Goal: Task Accomplishment & Management: Manage account settings

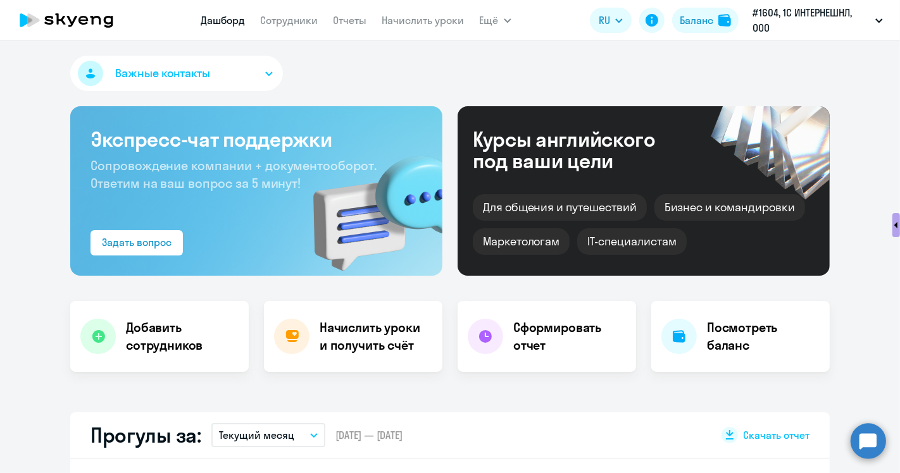
scroll to position [633, 0]
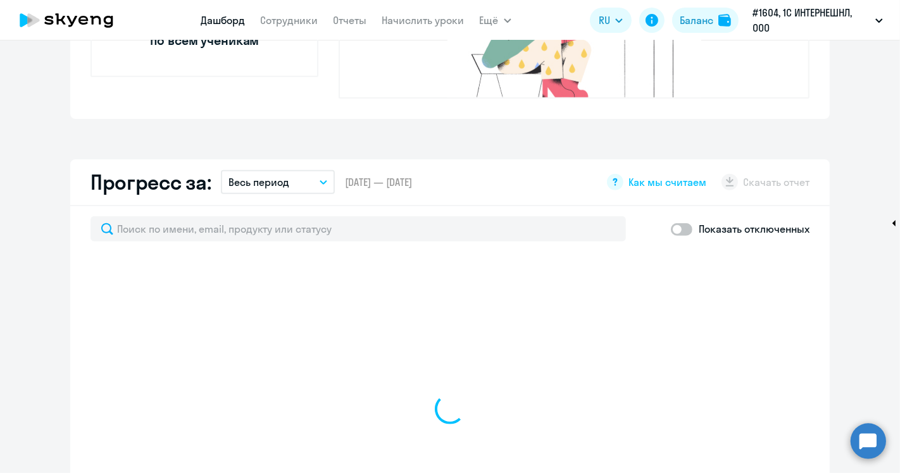
select select "30"
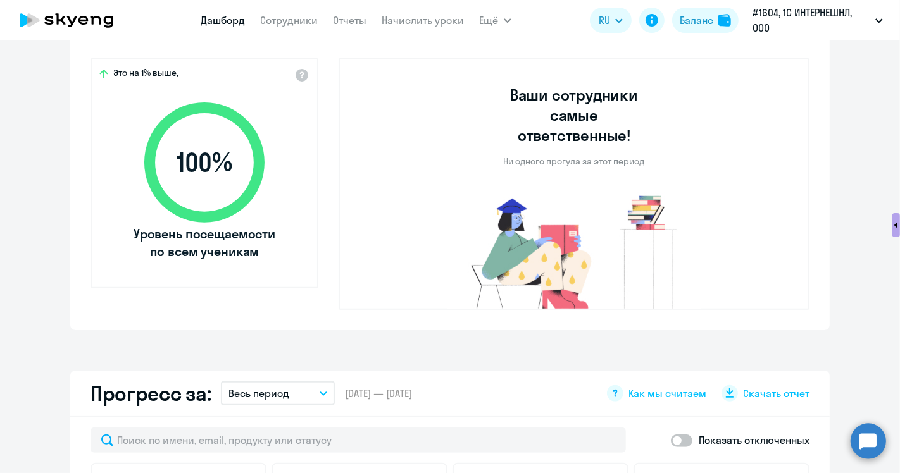
scroll to position [70, 0]
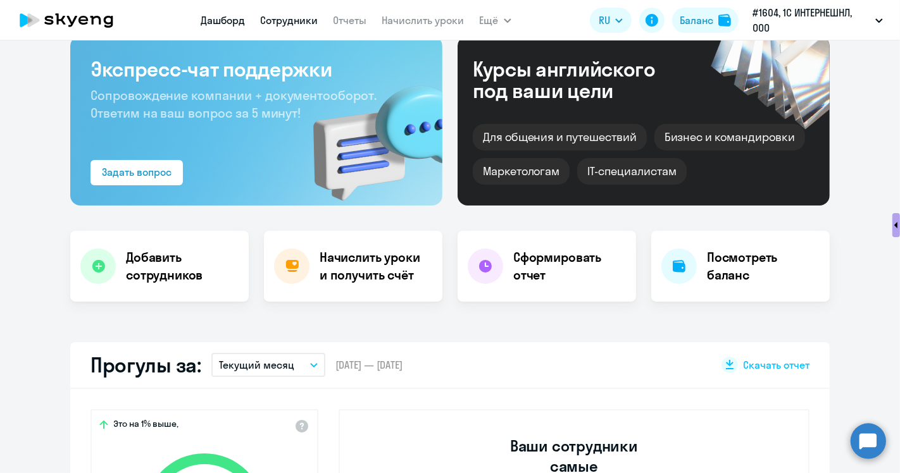
click at [307, 19] on link "Сотрудники" at bounding box center [290, 20] width 58 height 13
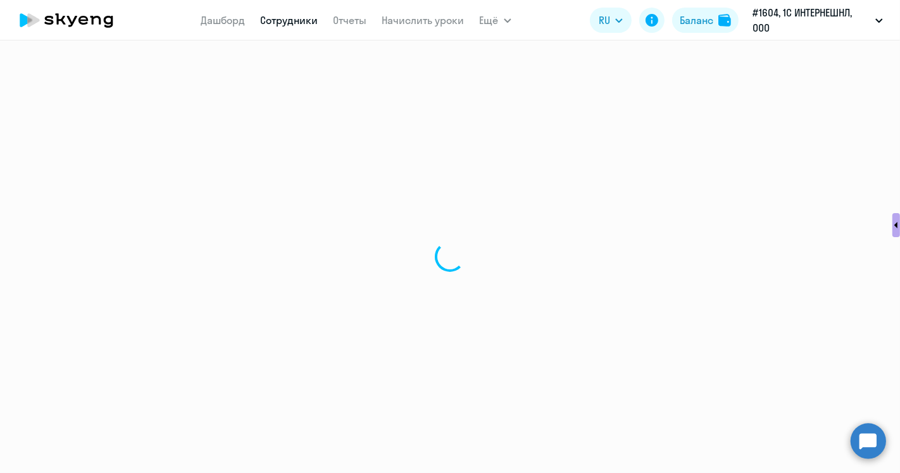
select select "30"
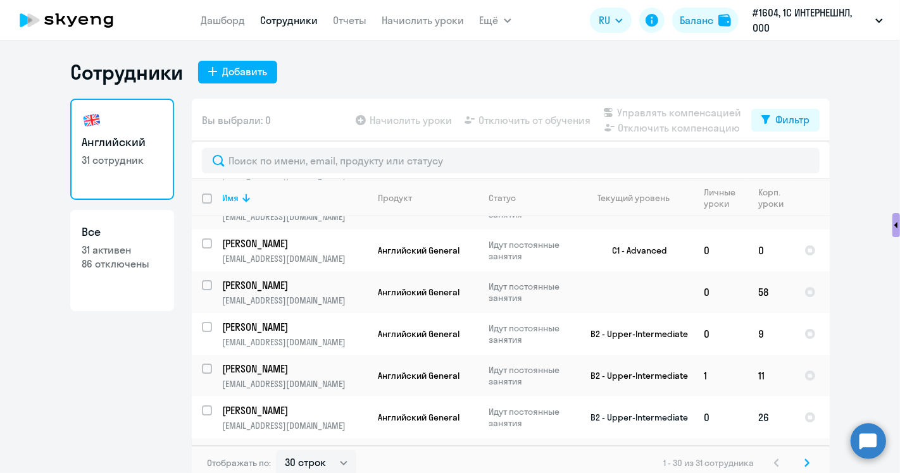
scroll to position [211, 0]
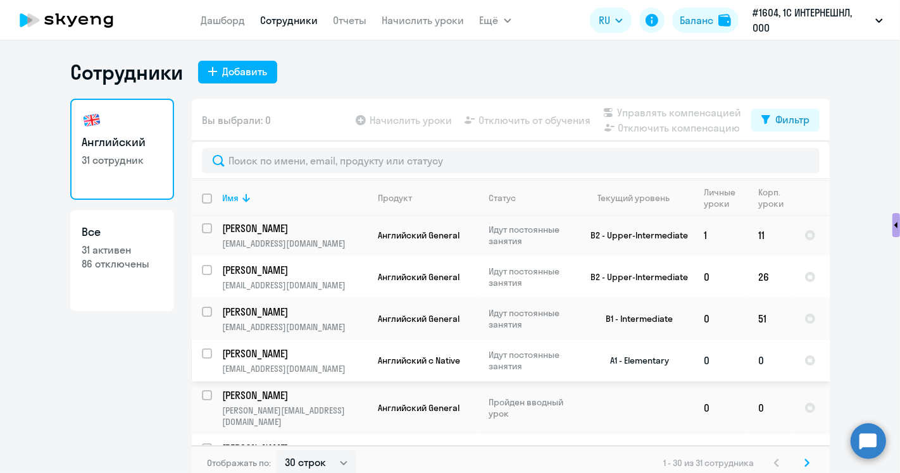
click at [202, 351] on input "select row 39423825" at bounding box center [214, 361] width 25 height 25
checkbox input "true"
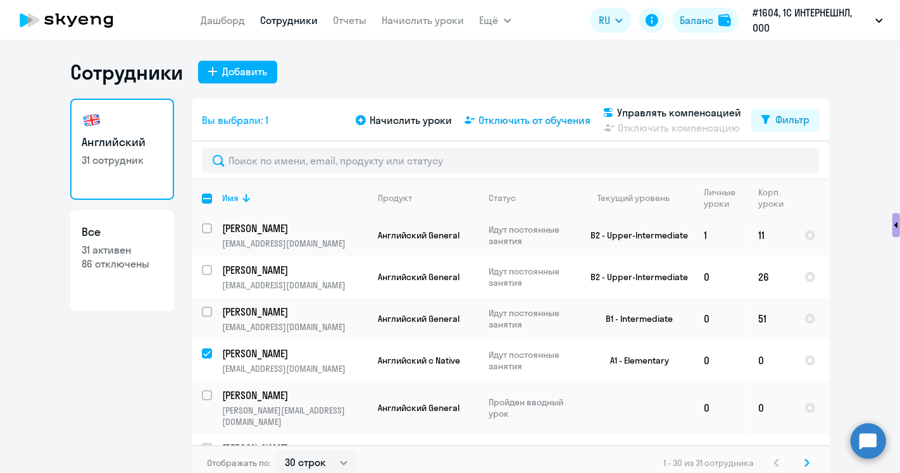
click at [511, 119] on span "Отключить от обучения" at bounding box center [534, 120] width 112 height 15
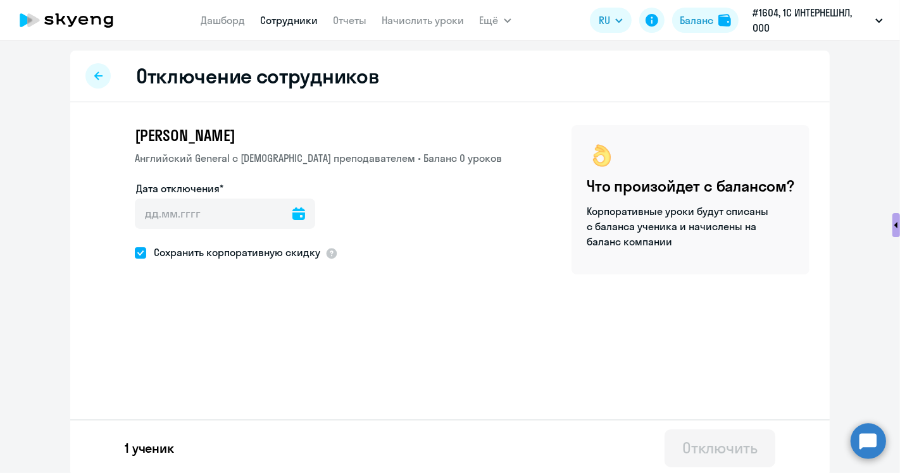
click at [222, 229] on div at bounding box center [225, 231] width 180 height 5
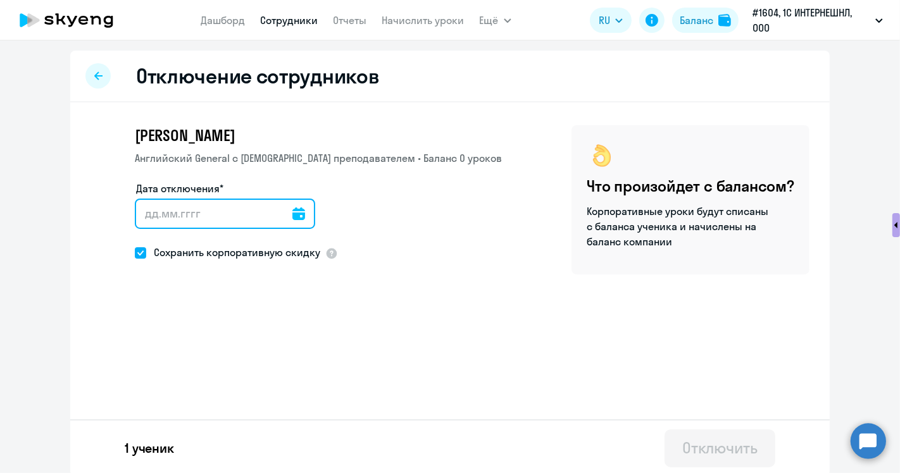
click at [230, 219] on input "Дата отключения*" at bounding box center [225, 214] width 180 height 30
click at [237, 212] on input "Дата отключения*" at bounding box center [225, 214] width 180 height 30
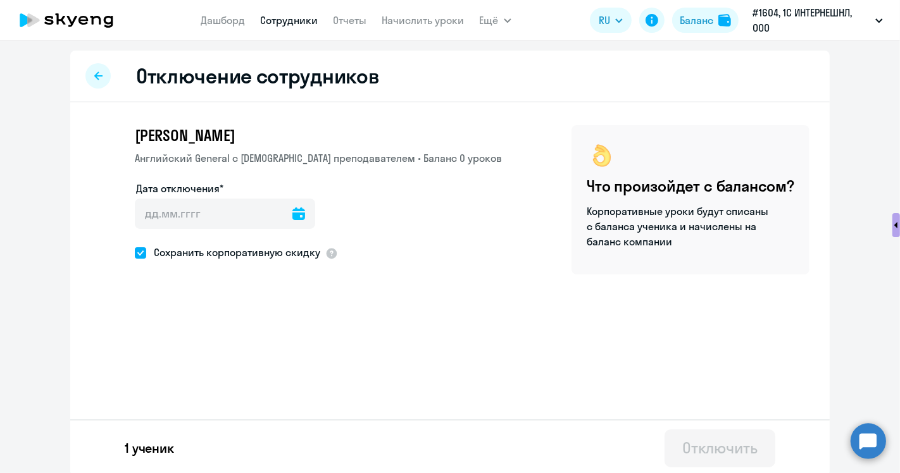
click at [292, 214] on icon at bounding box center [298, 214] width 13 height 13
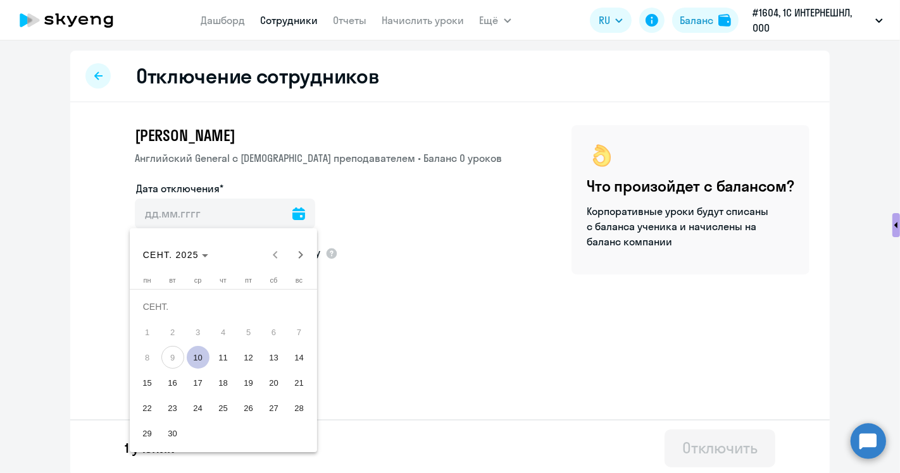
click at [202, 357] on span "10" at bounding box center [198, 357] width 23 height 23
type input "[DATE]"
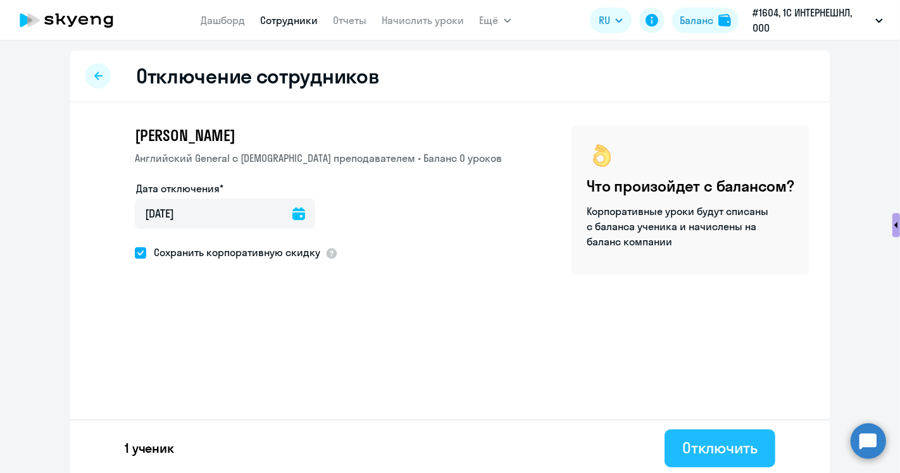
click at [732, 455] on div "Отключить" at bounding box center [719, 448] width 75 height 20
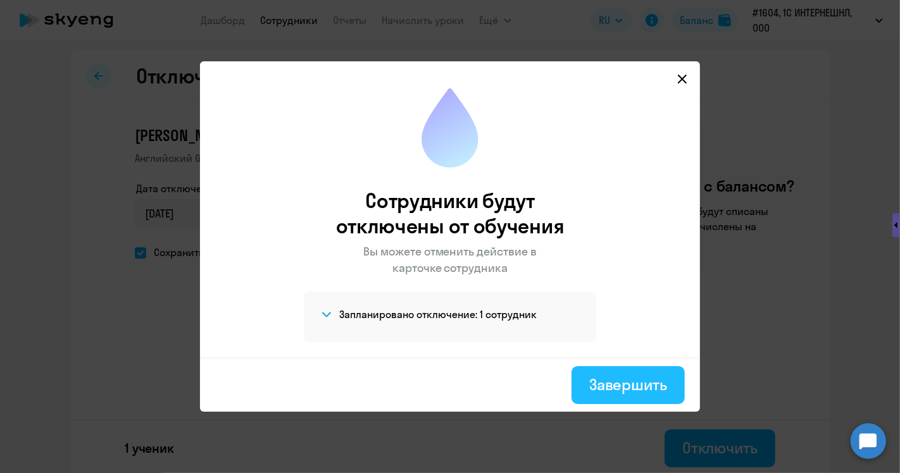
click at [623, 375] on div "Завершить" at bounding box center [628, 385] width 78 height 20
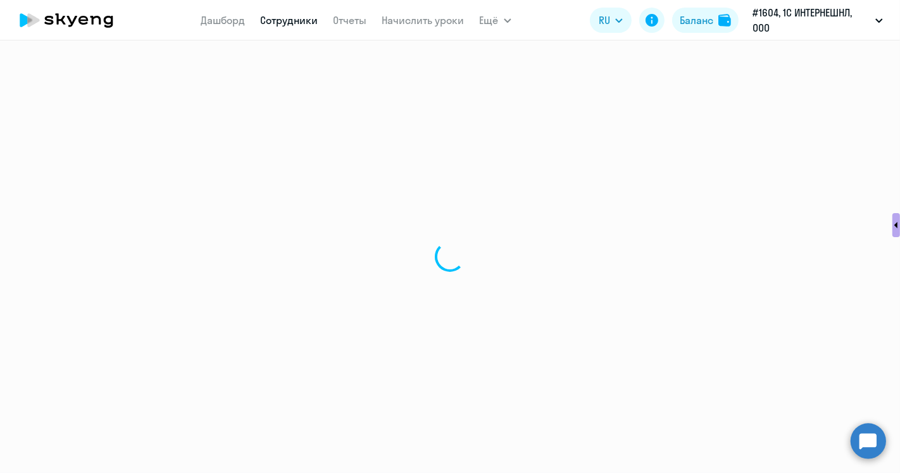
select select "30"
